Goal: Check status: Check status

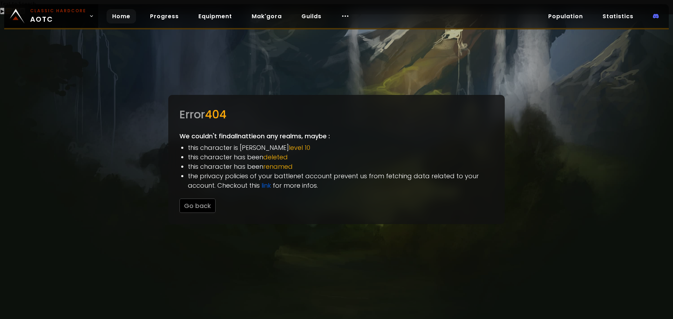
click at [116, 16] on link "Home" at bounding box center [121, 16] width 29 height 14
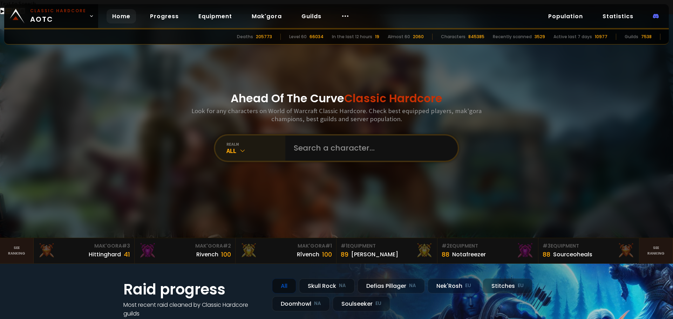
click at [246, 147] on div "All" at bounding box center [255, 151] width 59 height 8
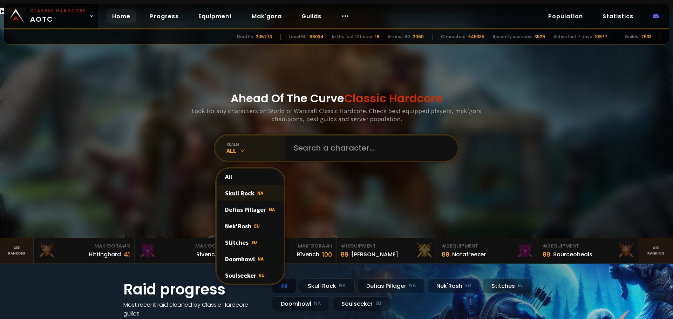
click at [248, 185] on div "Skull Rock NA" at bounding box center [250, 193] width 67 height 16
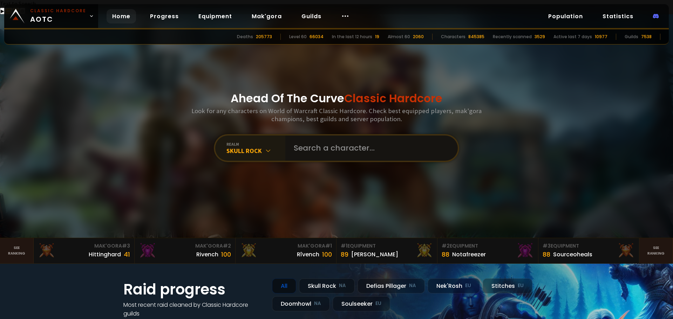
click at [313, 136] on input "text" at bounding box center [370, 148] width 160 height 25
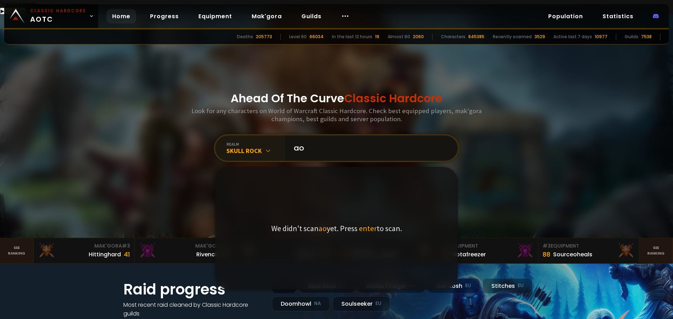
type input "a"
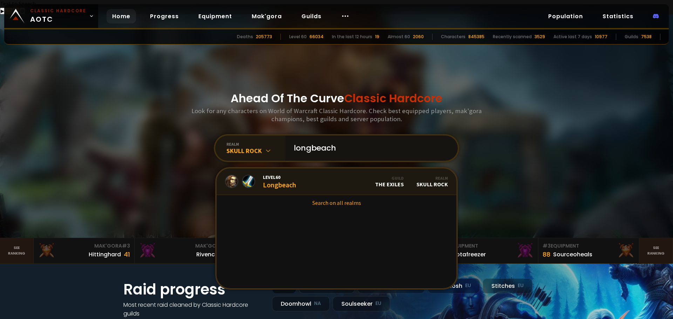
type input "longbeach"
click at [271, 174] on div "Level 60 Longbeach" at bounding box center [279, 181] width 33 height 15
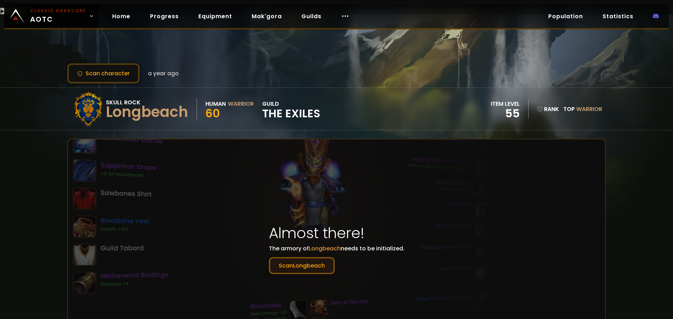
click at [317, 257] on button "Scan Longbeach" at bounding box center [302, 265] width 66 height 17
click at [314, 257] on button "Scan Longbeach" at bounding box center [302, 265] width 66 height 17
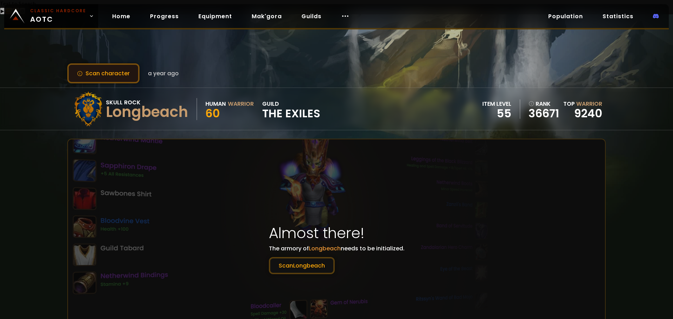
click at [131, 67] on button "Scan character" at bounding box center [103, 73] width 72 height 20
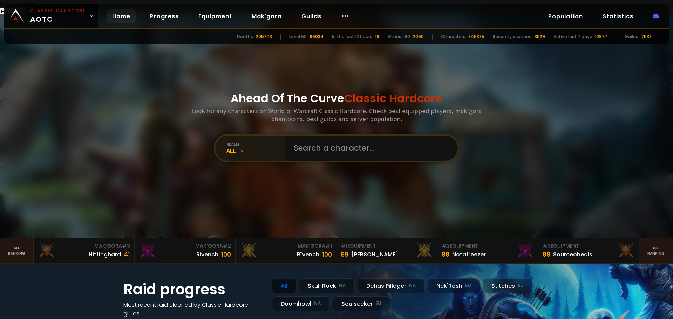
click at [239, 147] on icon at bounding box center [242, 150] width 7 height 7
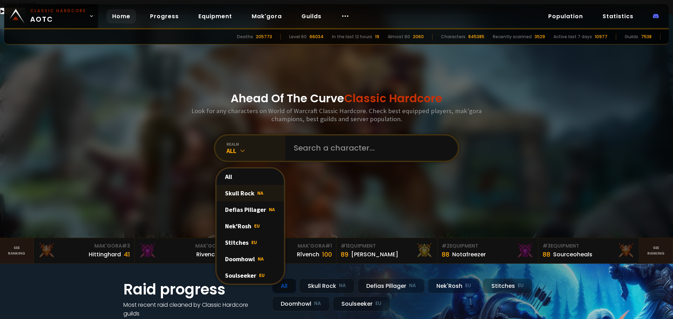
click at [245, 185] on div "Skull Rock NA" at bounding box center [250, 193] width 67 height 16
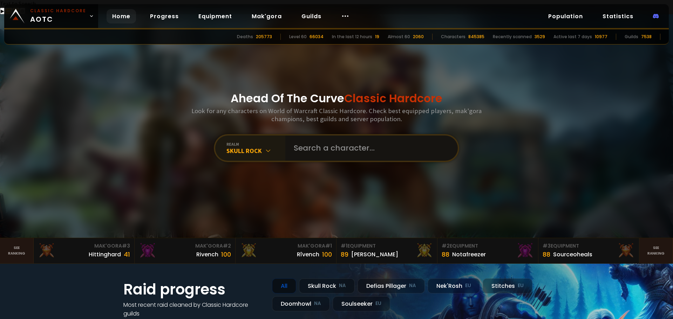
click at [308, 146] on input "text" at bounding box center [370, 148] width 160 height 25
type input "lastluna"
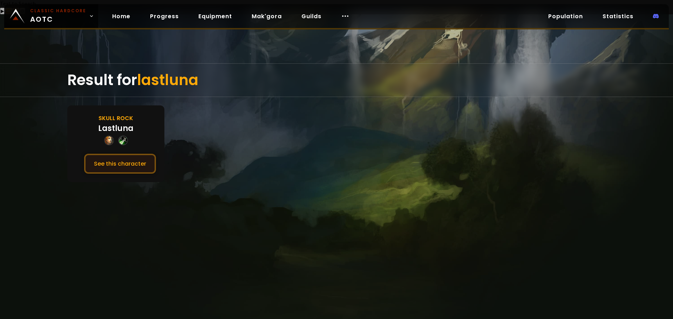
click at [143, 154] on button "See this character" at bounding box center [120, 164] width 72 height 20
